Goal: Find specific page/section: Find specific page/section

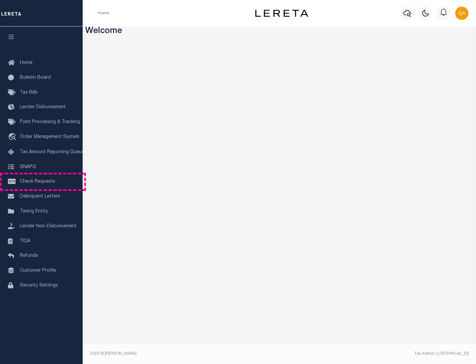
click at [41, 182] on span "Check Requests" at bounding box center [37, 181] width 35 height 5
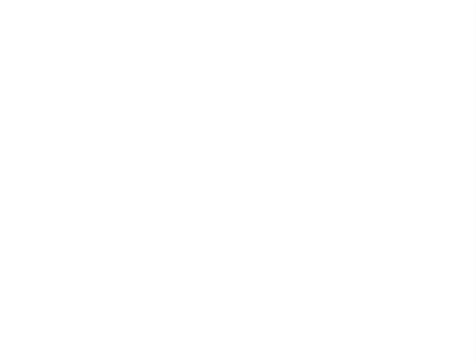
select select "50"
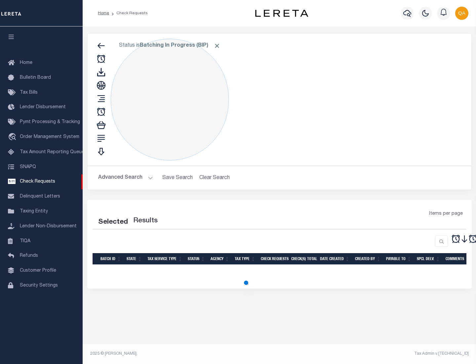
select select "50"
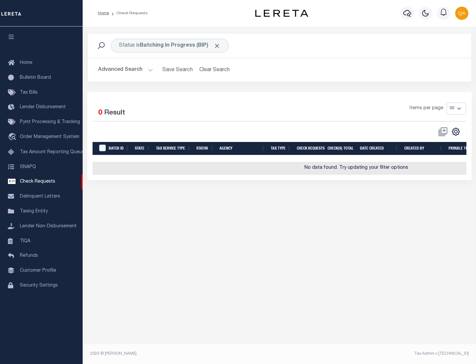
click at [217, 46] on span "Click to Remove" at bounding box center [217, 45] width 7 height 7
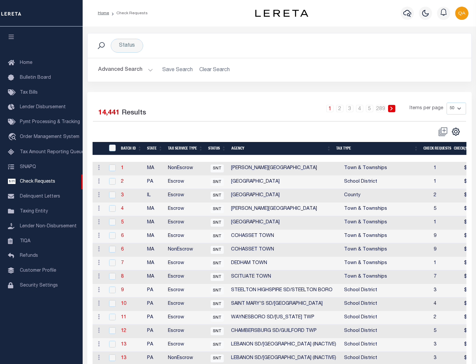
scroll to position [319, 0]
